Goal: Find specific page/section: Find specific page/section

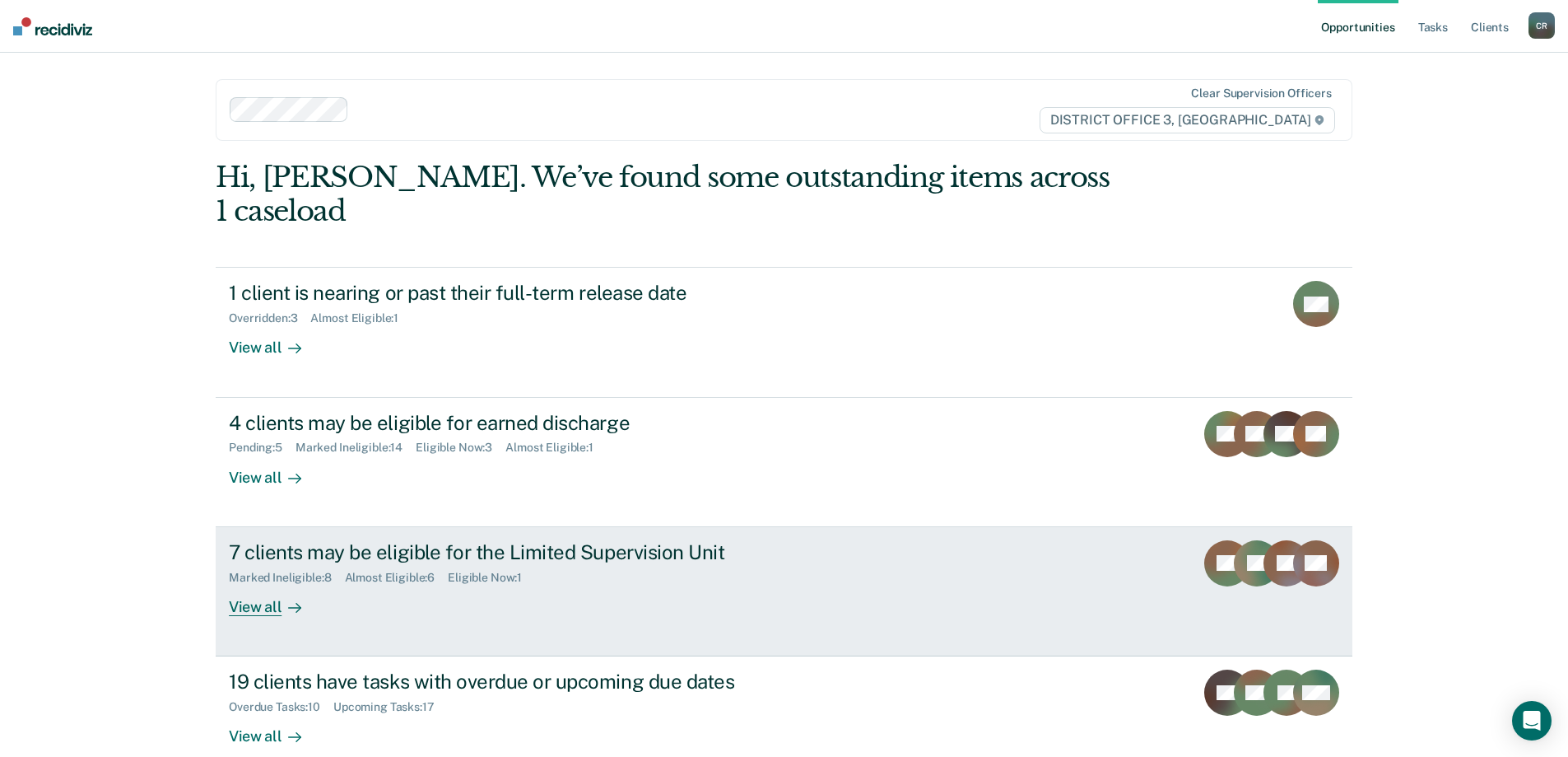
click at [755, 567] on div "7 clients may be eligible for the Limited Supervision Unit Marked Ineligible : …" at bounding box center [537, 578] width 617 height 76
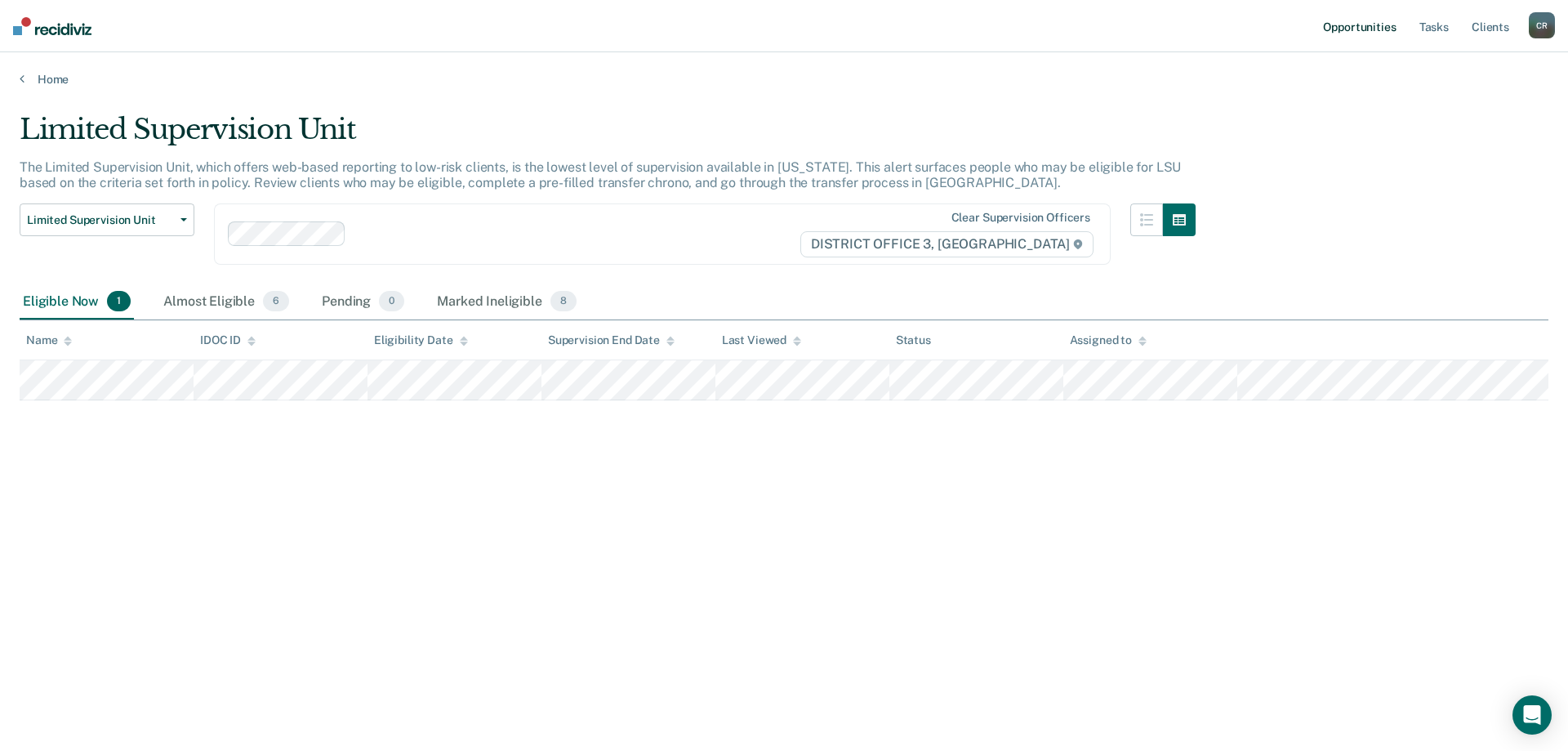
click at [1376, 26] on link "Opportunities" at bounding box center [1359, 26] width 79 height 53
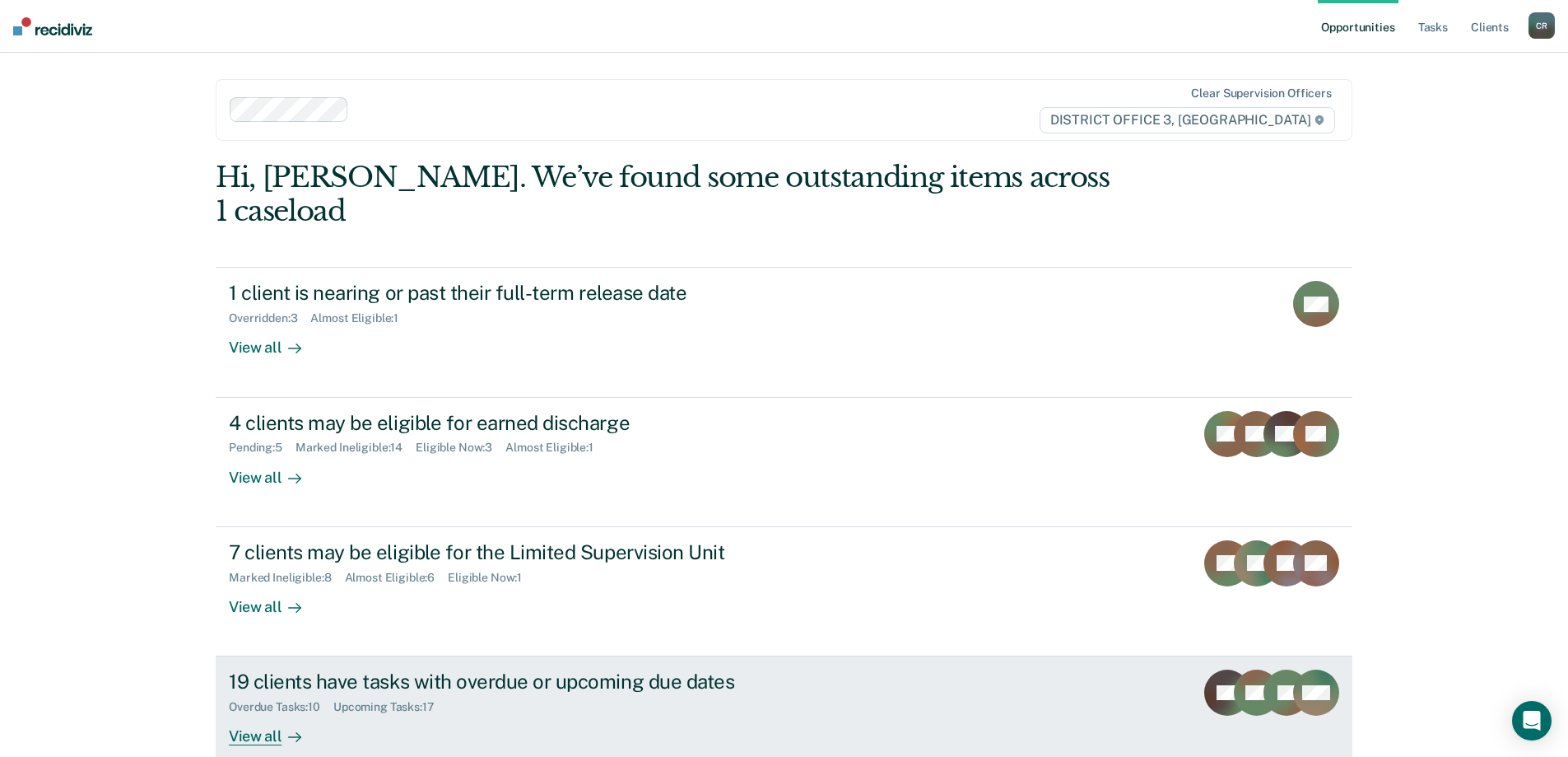
click at [813, 670] on div "19 clients have tasks with overdue or upcoming due dates Overdue Tasks : 10 Upc…" at bounding box center [537, 707] width 617 height 76
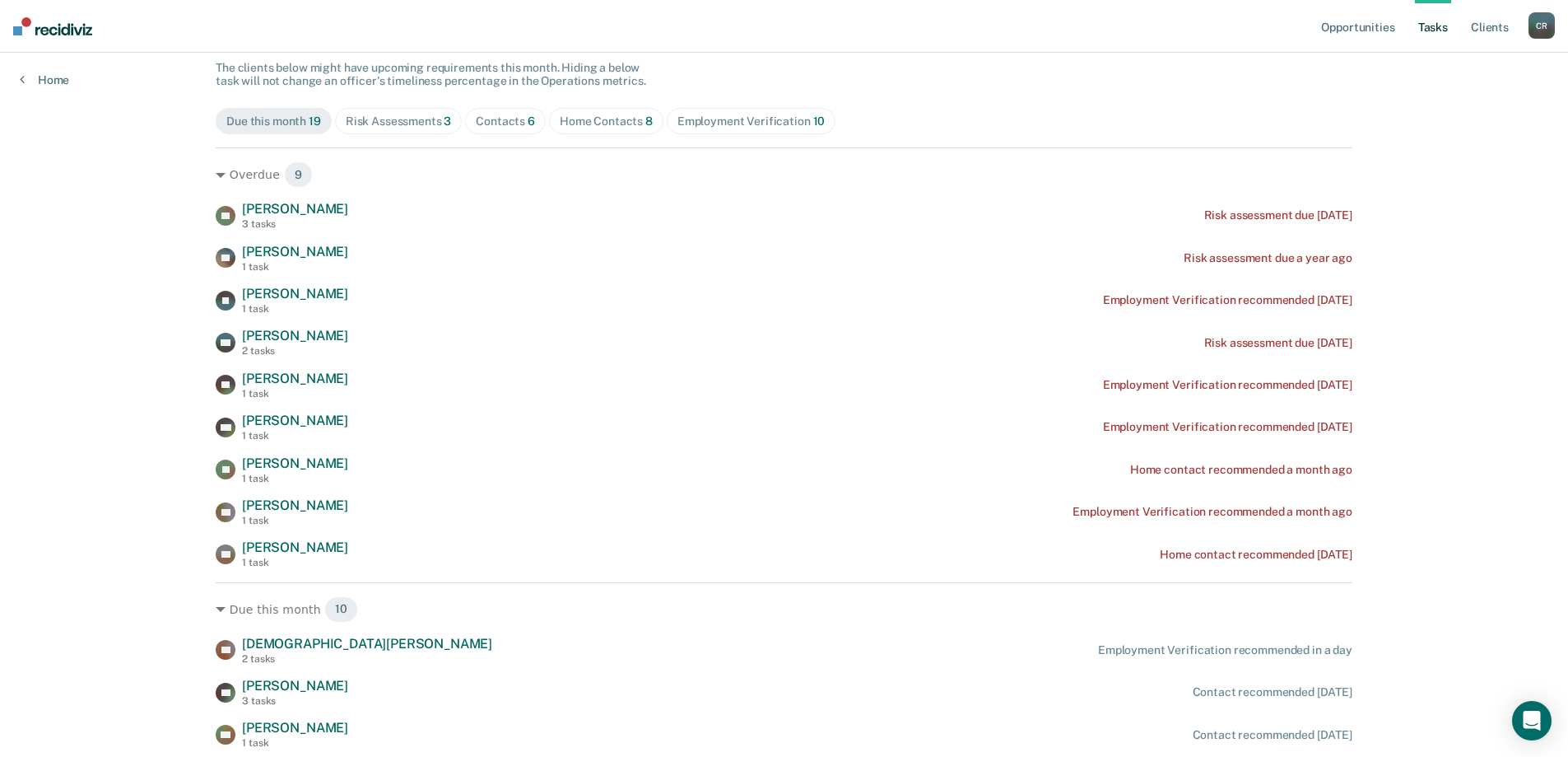
scroll to position [165, 0]
